Goal: Task Accomplishment & Management: Complete application form

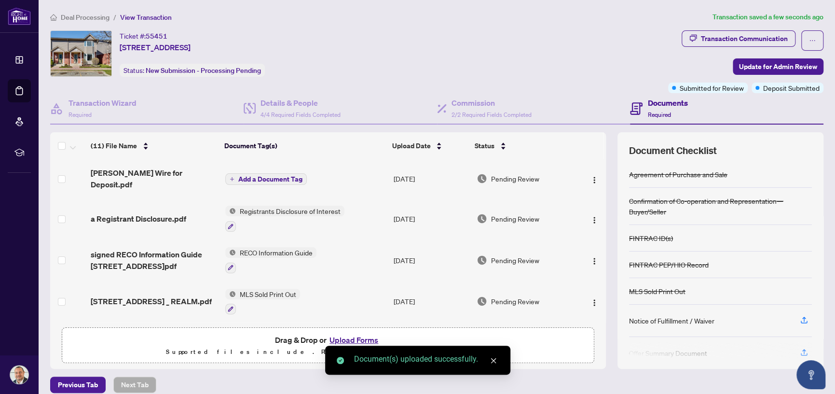
click at [267, 176] on span "Add a Document Tag" at bounding box center [270, 179] width 64 height 7
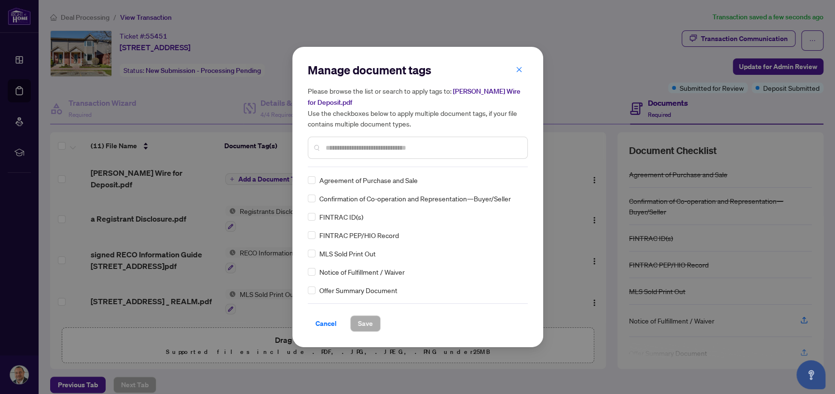
drag, startPoint x: 364, startPoint y: 147, endPoint x: 370, endPoint y: 149, distance: 6.0
click at [366, 148] on input "text" at bounding box center [423, 147] width 194 height 11
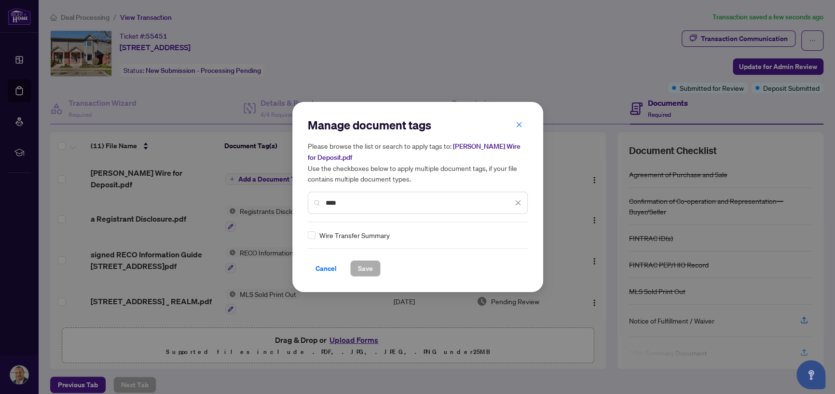
drag, startPoint x: 347, startPoint y: 200, endPoint x: 311, endPoint y: 200, distance: 35.7
click at [311, 200] on div "****" at bounding box center [418, 203] width 220 height 22
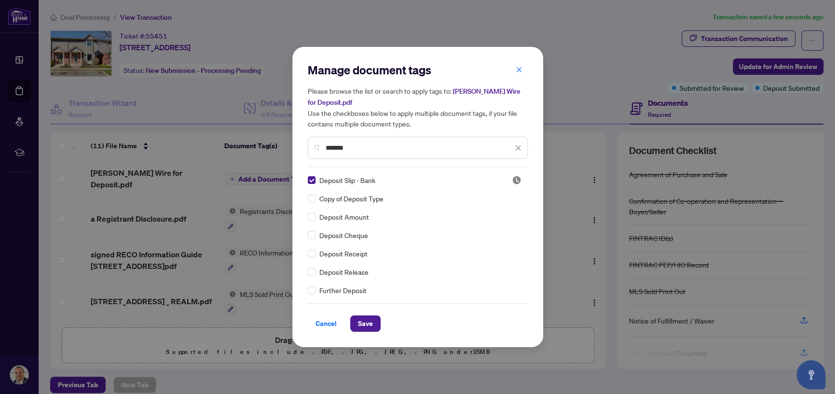
drag, startPoint x: 359, startPoint y: 147, endPoint x: 299, endPoint y: 140, distance: 60.3
click at [299, 140] on div "Manage document tags Please browse the list or search to apply tags to: [PERSON…" at bounding box center [417, 197] width 251 height 300
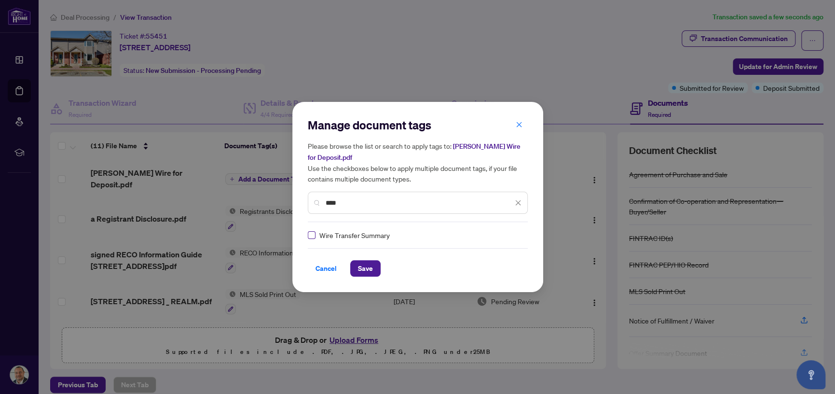
type input "****"
click at [361, 263] on span "Save" at bounding box center [365, 268] width 15 height 15
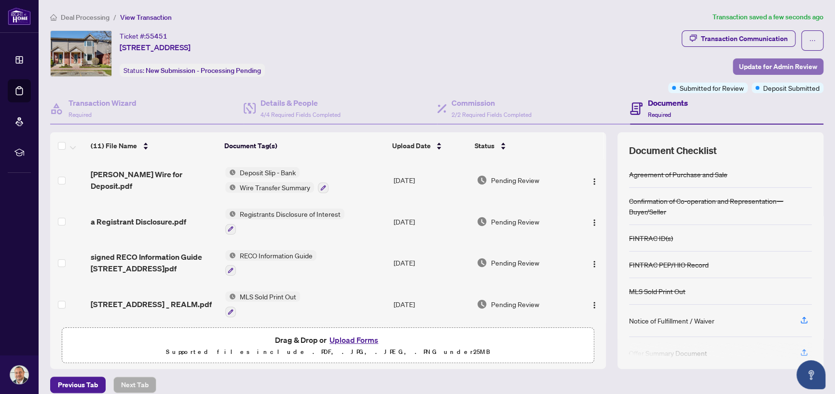
click at [773, 68] on span "Update for Admin Review" at bounding box center [778, 66] width 78 height 15
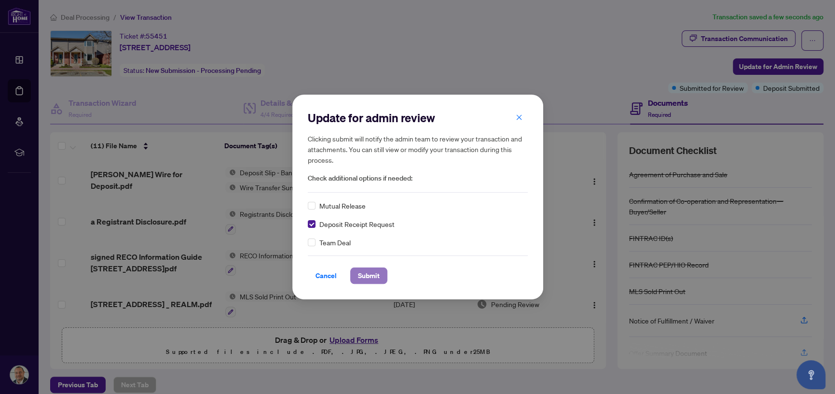
click at [366, 275] on span "Submit" at bounding box center [369, 275] width 22 height 15
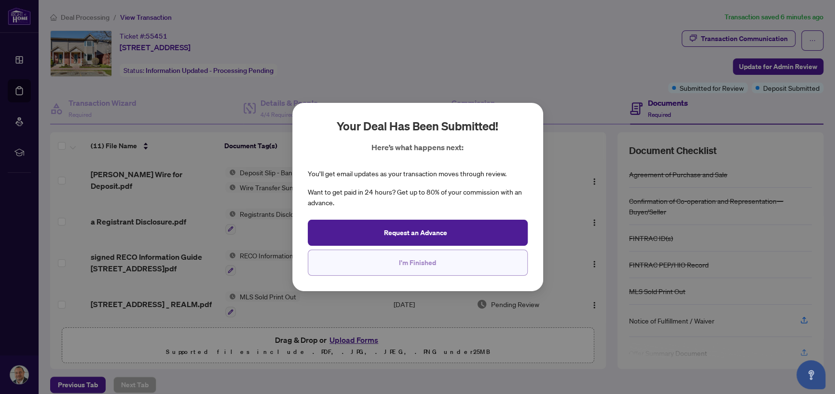
click at [417, 260] on span "I'm Finished" at bounding box center [417, 262] width 37 height 15
